Goal: Task Accomplishment & Management: Manage account settings

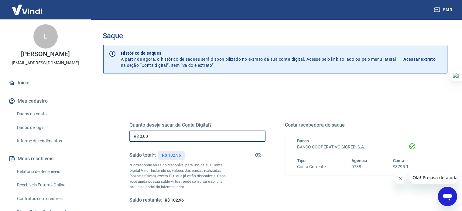
click at [162, 136] on input "R$ 0,00" at bounding box center [197, 136] width 136 height 11
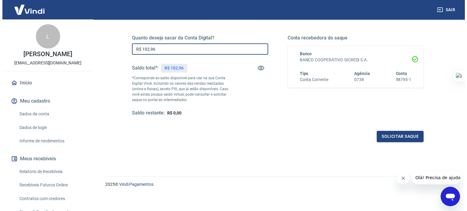
scroll to position [89, 0]
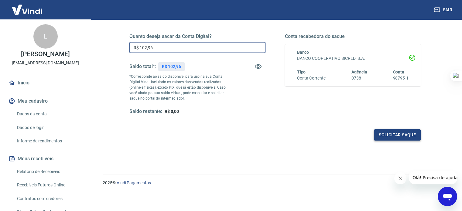
type input "R$ 102,96"
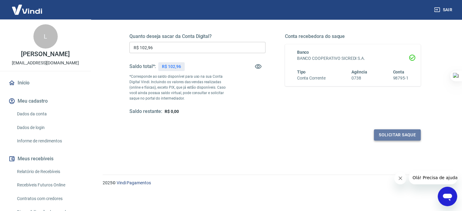
click at [395, 136] on button "Solicitar saque" at bounding box center [397, 134] width 47 height 11
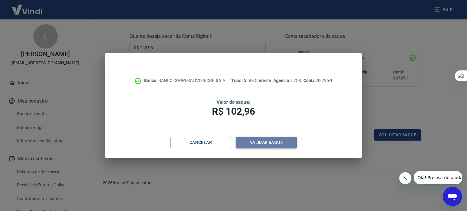
click at [276, 143] on button "Validar saque" at bounding box center [266, 142] width 61 height 11
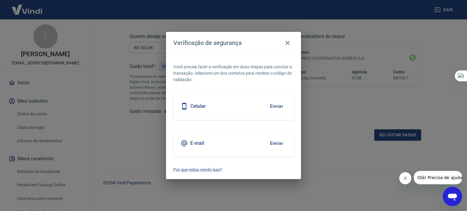
click at [248, 108] on div "Celular Enviar" at bounding box center [233, 106] width 120 height 27
click at [275, 104] on button "Enviar" at bounding box center [277, 106] width 20 height 13
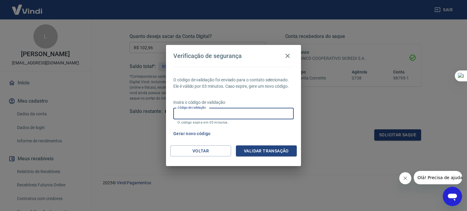
click at [240, 116] on input "Código de validação" at bounding box center [233, 113] width 120 height 11
type input "765800"
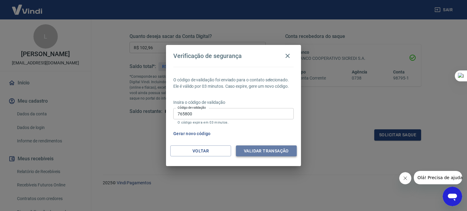
click at [266, 151] on button "Validar transação" at bounding box center [266, 151] width 61 height 11
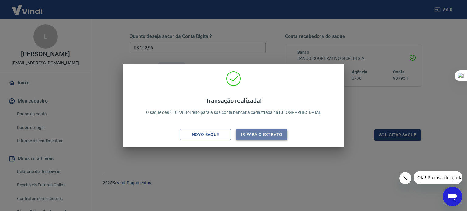
click at [264, 139] on button "Ir para o extrato" at bounding box center [261, 134] width 51 height 11
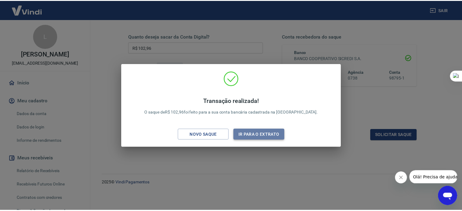
scroll to position [89, 0]
